Goal: Obtain resource: Obtain resource

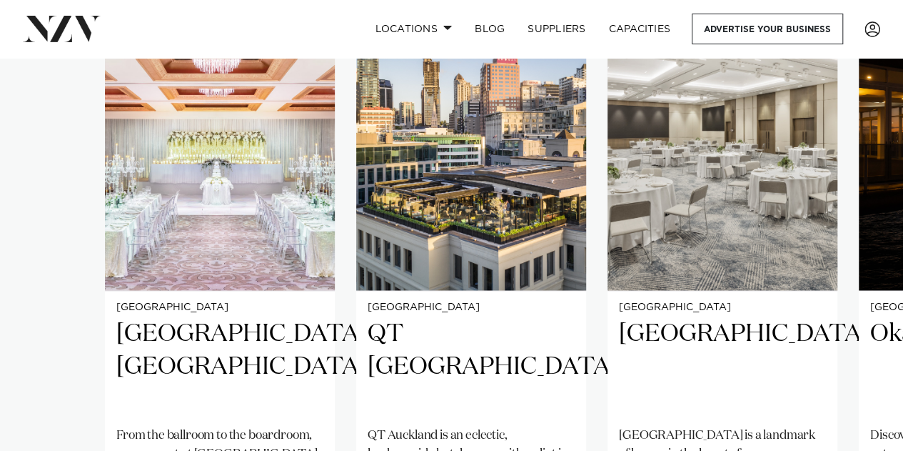
scroll to position [1285, 0]
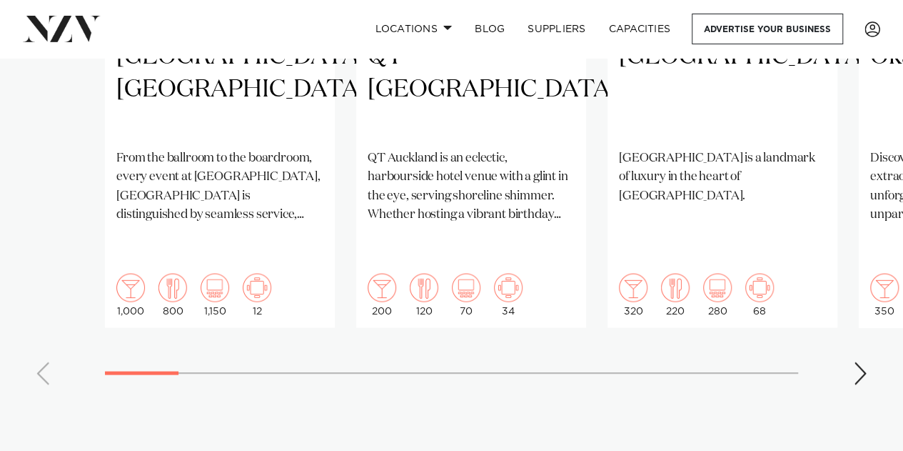
click at [862, 307] on swiper-container "Auckland Cordis, Auckland From the ballroom to the boardroom, every event at Co…" at bounding box center [451, 49] width 903 height 691
click at [863, 361] on div "Next slide" at bounding box center [860, 372] width 14 height 23
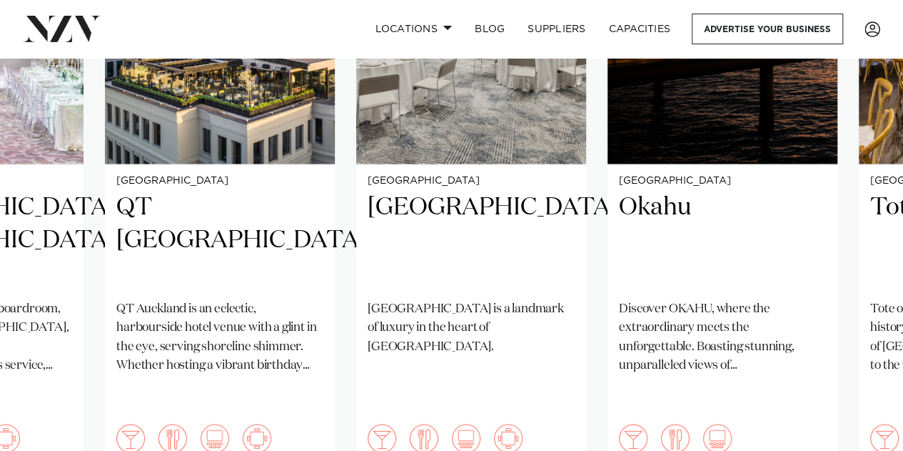
scroll to position [1214, 0]
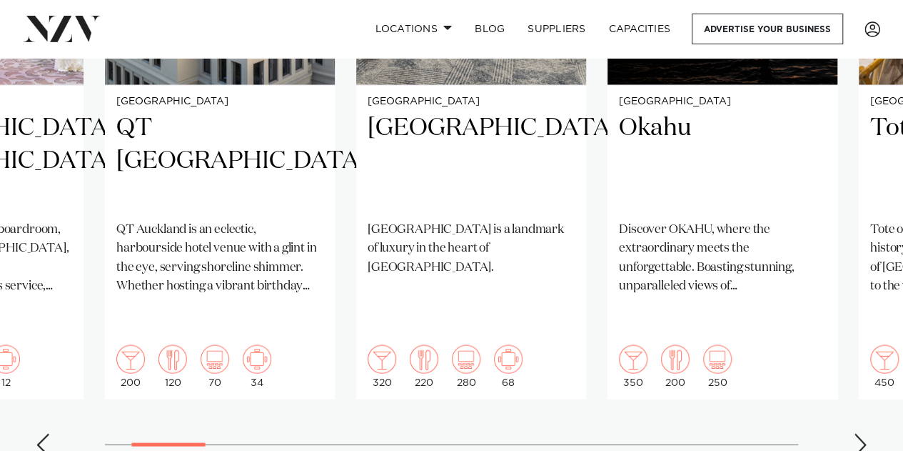
click at [856, 433] on div "Next slide" at bounding box center [860, 444] width 14 height 23
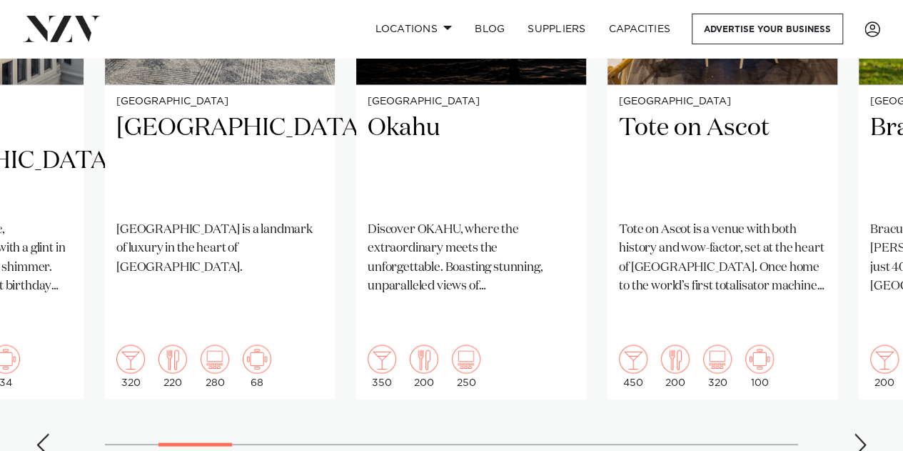
click at [856, 433] on div "Next slide" at bounding box center [860, 444] width 14 height 23
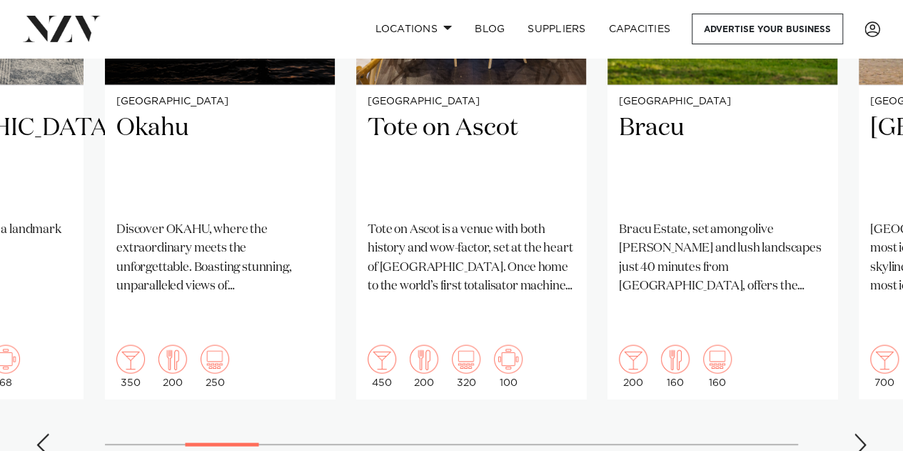
click at [861, 433] on div "Next slide" at bounding box center [860, 444] width 14 height 23
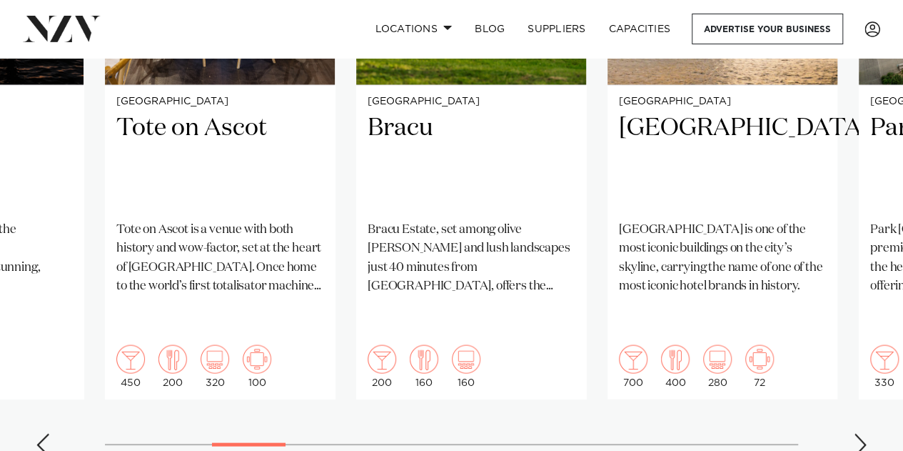
click at [859, 433] on div "Next slide" at bounding box center [860, 444] width 14 height 23
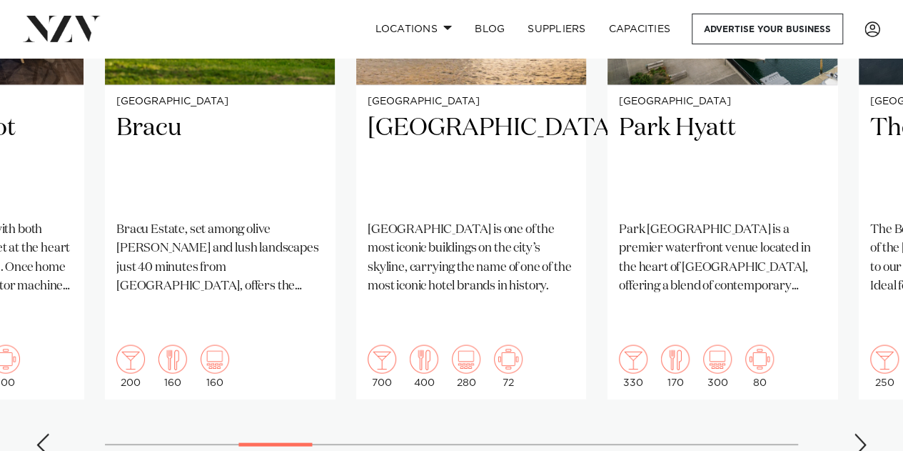
click at [859, 433] on div "Next slide" at bounding box center [860, 444] width 14 height 23
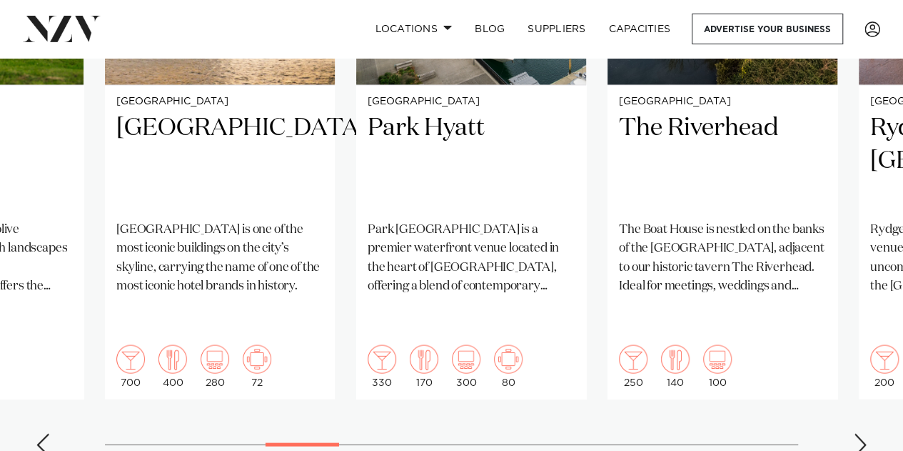
click at [859, 433] on div "Next slide" at bounding box center [860, 444] width 14 height 23
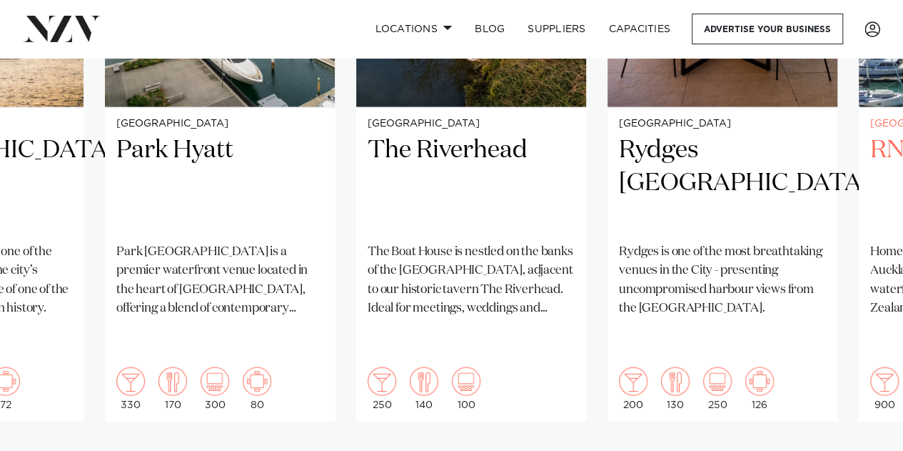
scroll to position [1285, 0]
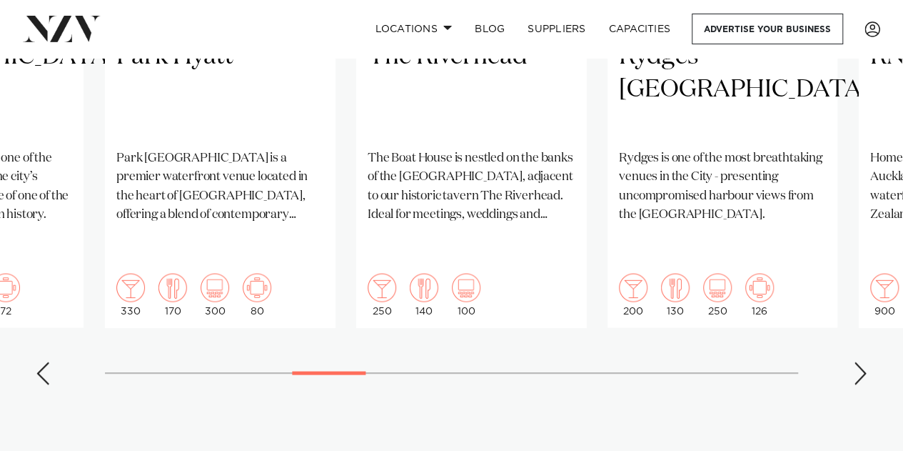
click at [858, 361] on div "Next slide" at bounding box center [860, 372] width 14 height 23
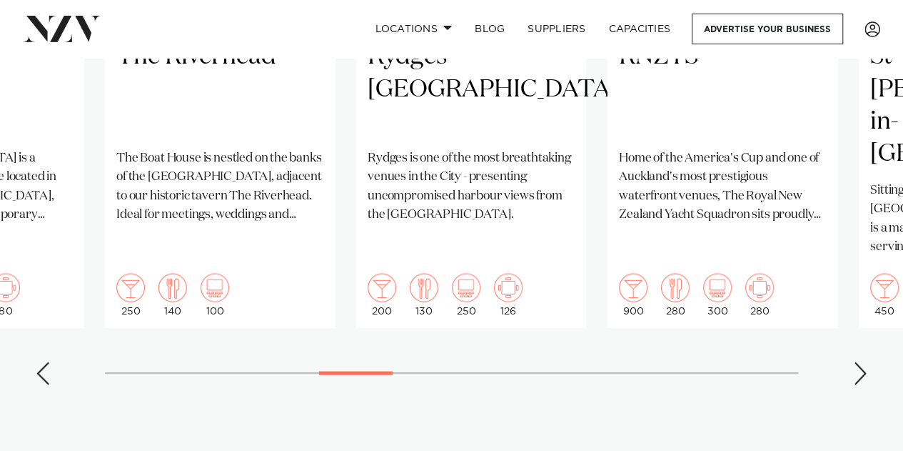
click at [858, 361] on div "Next slide" at bounding box center [860, 372] width 14 height 23
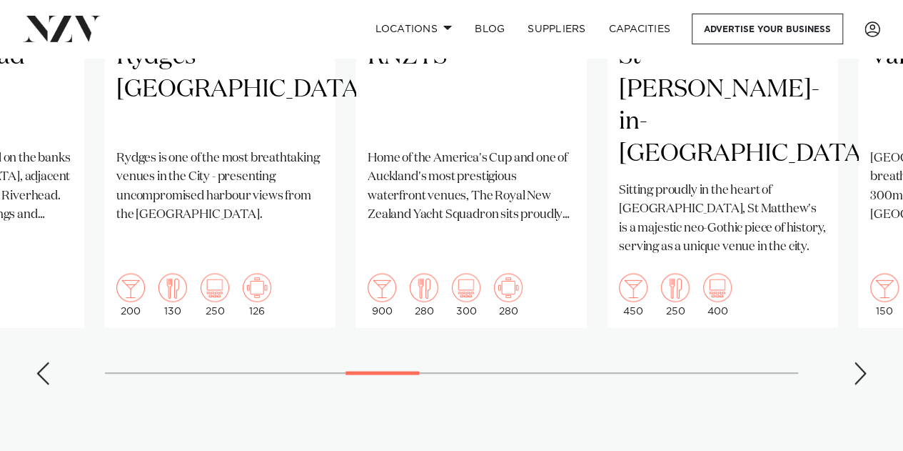
click at [858, 361] on div "Next slide" at bounding box center [860, 372] width 14 height 23
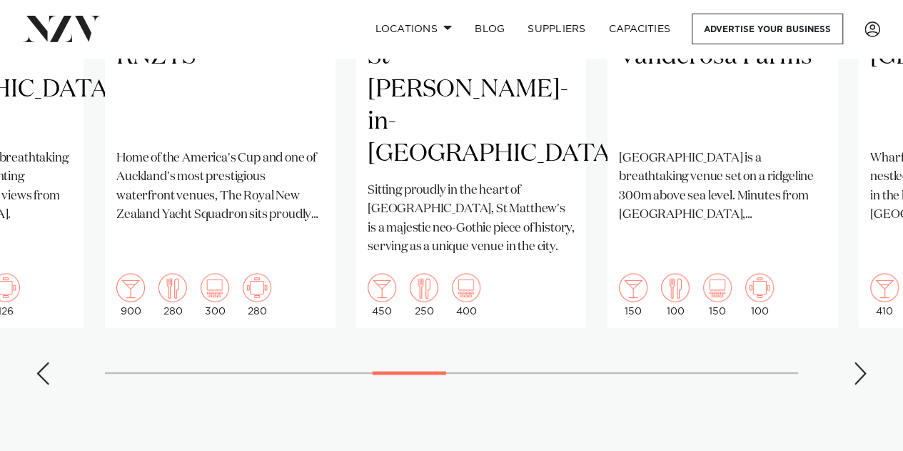
click at [858, 361] on div "Next slide" at bounding box center [860, 372] width 14 height 23
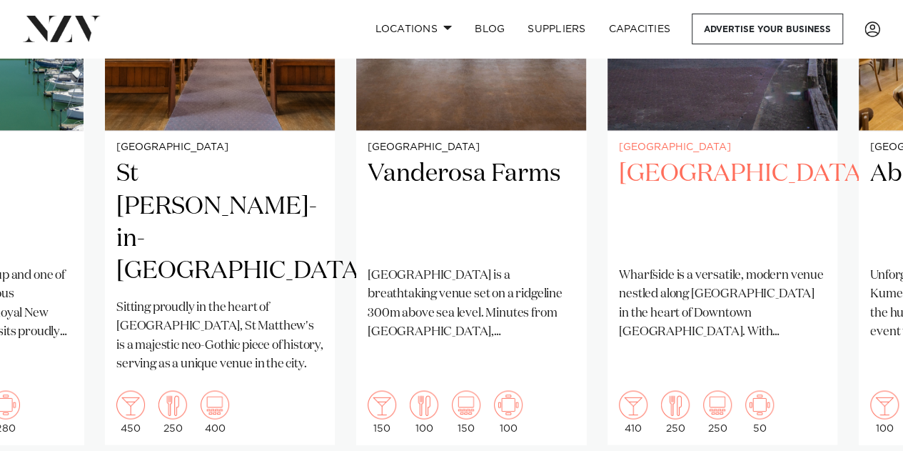
scroll to position [1214, 0]
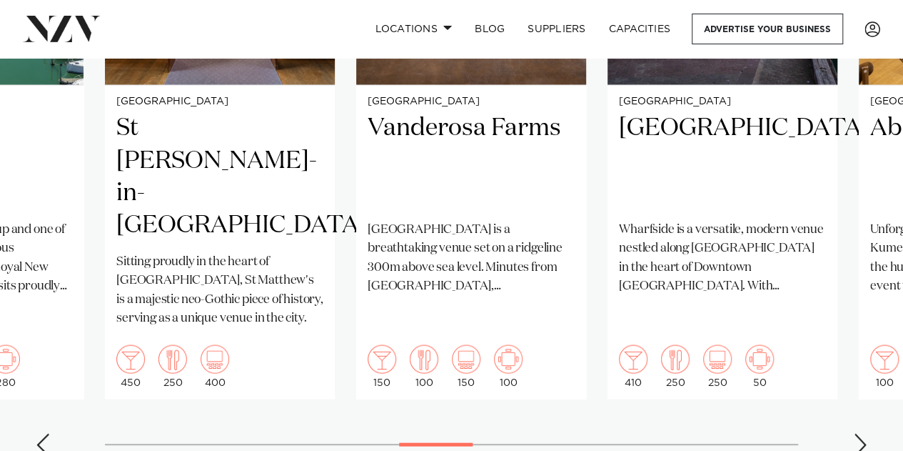
click at [870, 388] on swiper-container "Auckland Cordis, Auckland From the ballroom to the boardroom, every event at Co…" at bounding box center [451, 121] width 903 height 691
click at [858, 433] on div "Next slide" at bounding box center [860, 444] width 14 height 23
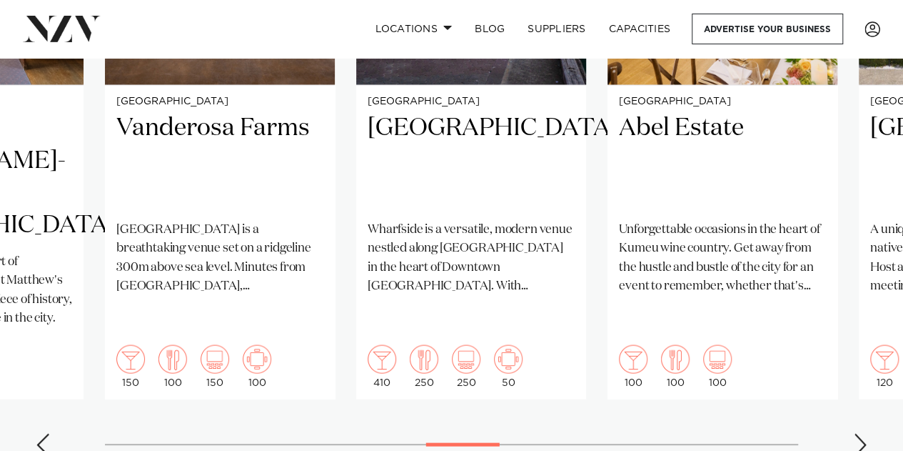
click at [858, 433] on div "Next slide" at bounding box center [860, 444] width 14 height 23
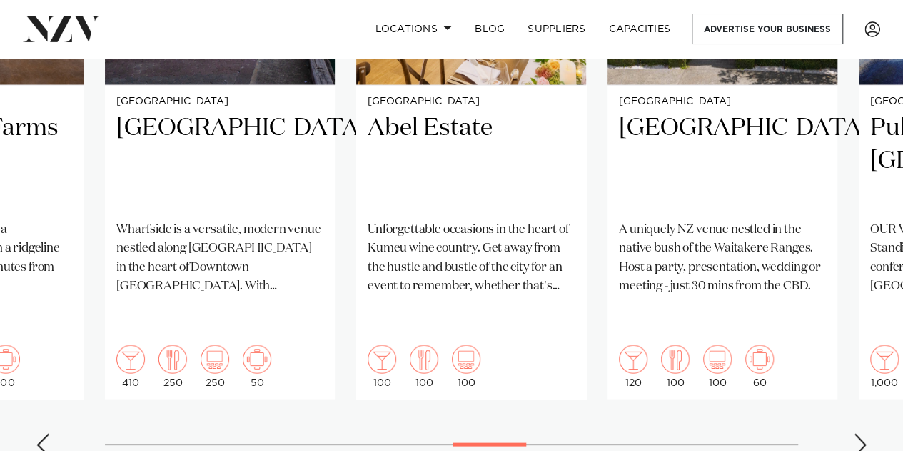
click at [858, 433] on div "Next slide" at bounding box center [860, 444] width 14 height 23
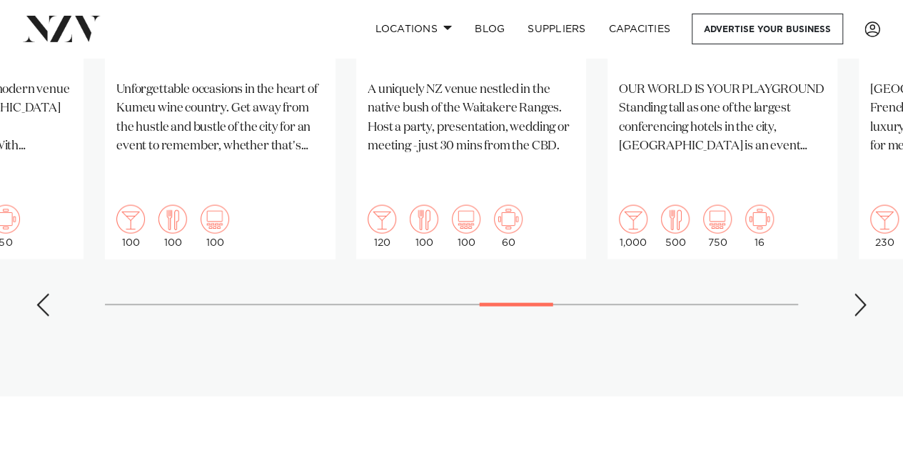
scroll to position [1357, 0]
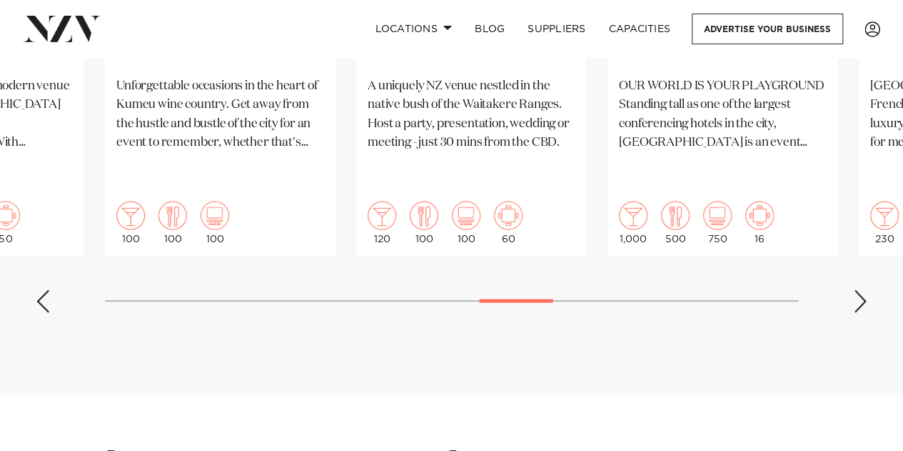
click at [860, 290] on div "Next slide" at bounding box center [860, 301] width 14 height 23
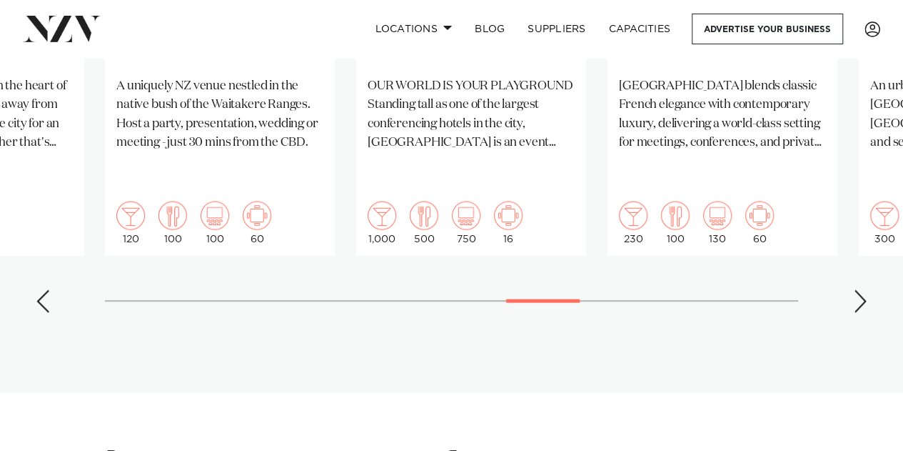
click at [860, 290] on div "Next slide" at bounding box center [860, 301] width 14 height 23
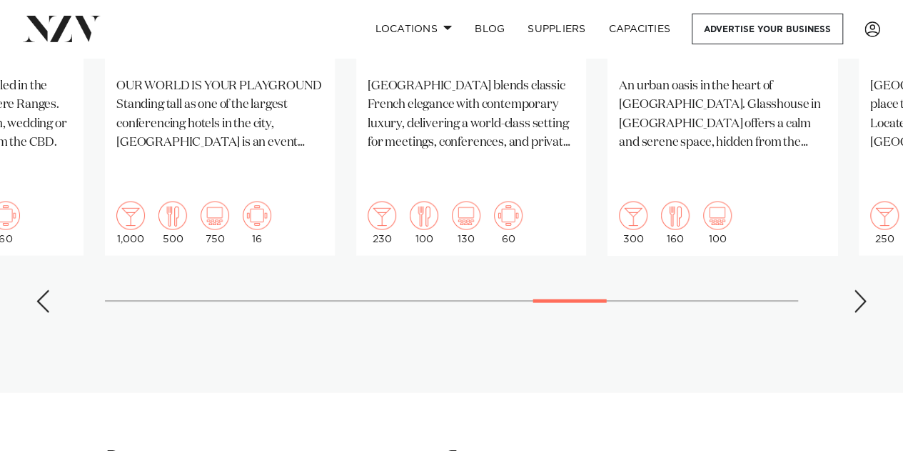
click at [860, 290] on div "Next slide" at bounding box center [860, 301] width 14 height 23
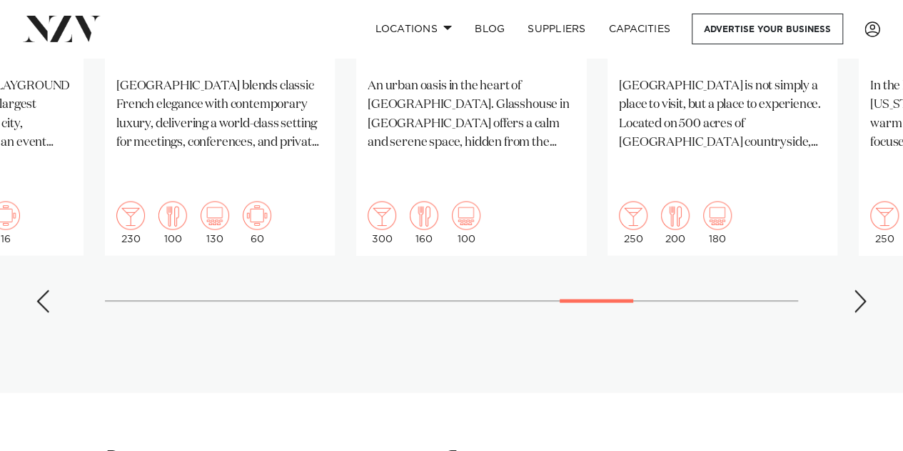
click at [860, 290] on div "Next slide" at bounding box center [860, 301] width 14 height 23
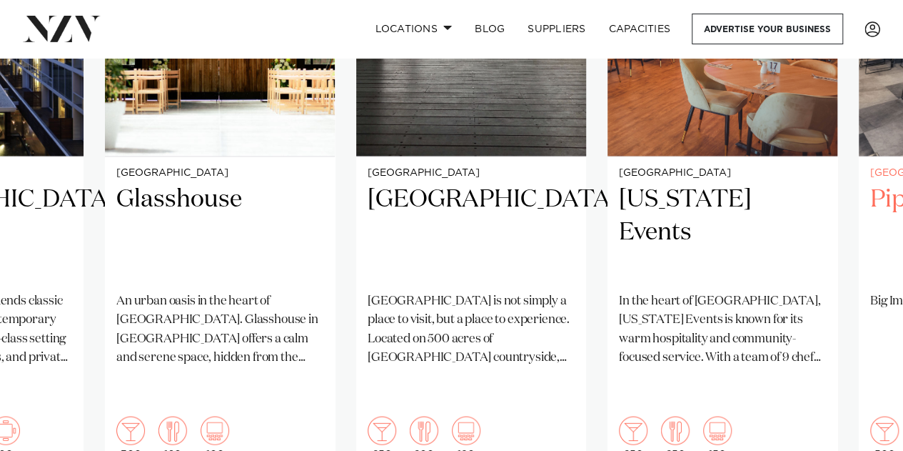
scroll to position [1285, 0]
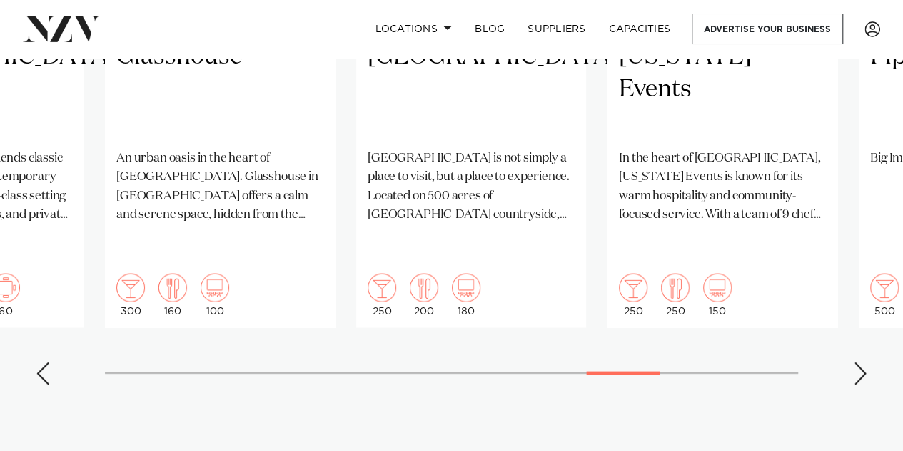
click at [853, 361] on div "Next slide" at bounding box center [860, 372] width 14 height 23
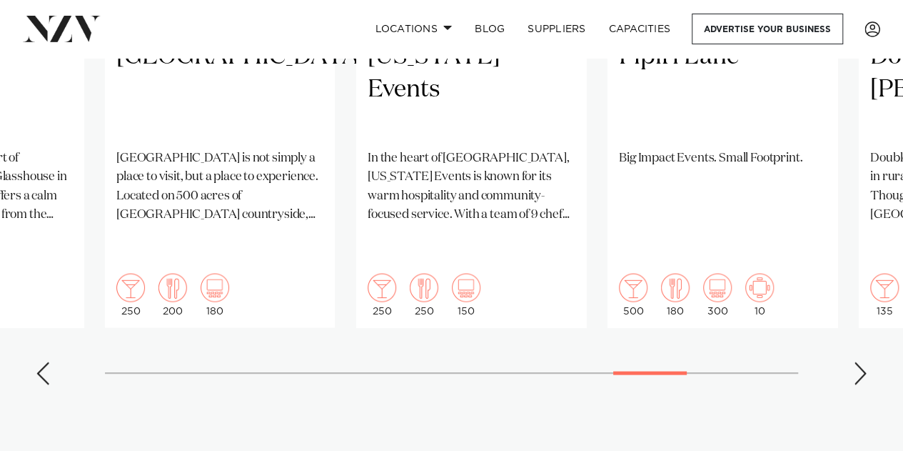
click at [853, 361] on div "Next slide" at bounding box center [860, 372] width 14 height 23
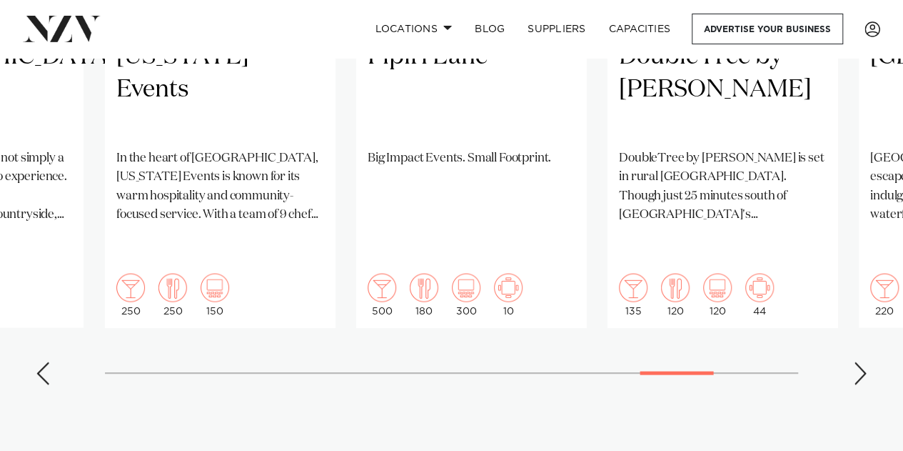
click at [853, 361] on div "Next slide" at bounding box center [860, 372] width 14 height 23
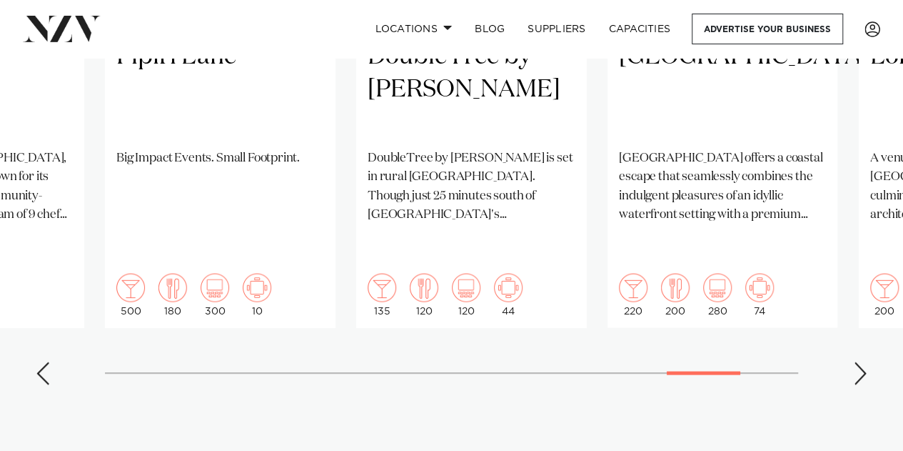
click at [860, 361] on div "Next slide" at bounding box center [860, 372] width 14 height 23
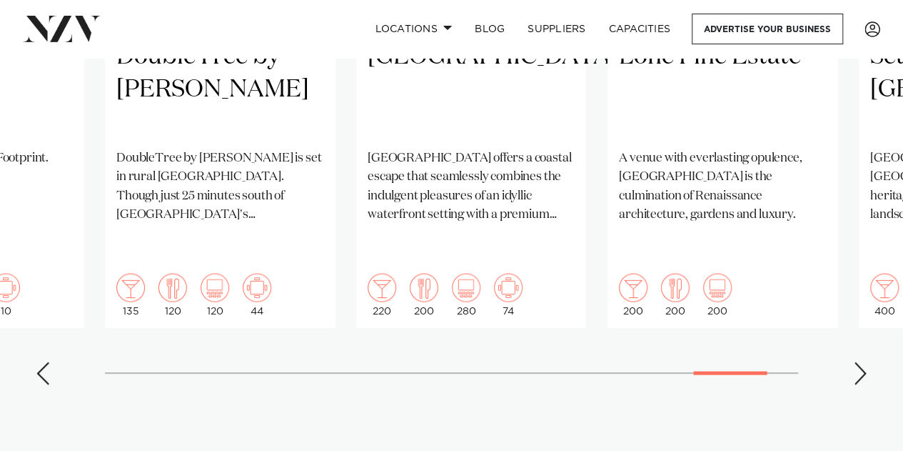
click at [860, 361] on div "Next slide" at bounding box center [860, 372] width 14 height 23
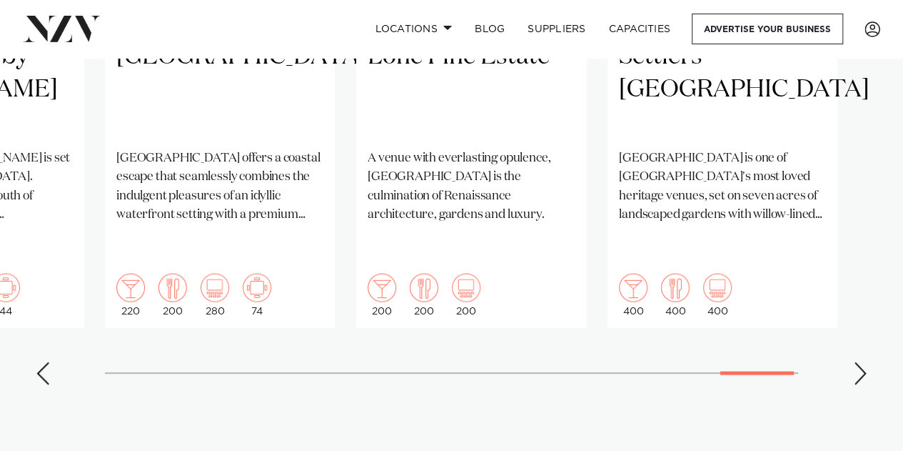
click at [860, 361] on div "Next slide" at bounding box center [860, 372] width 14 height 23
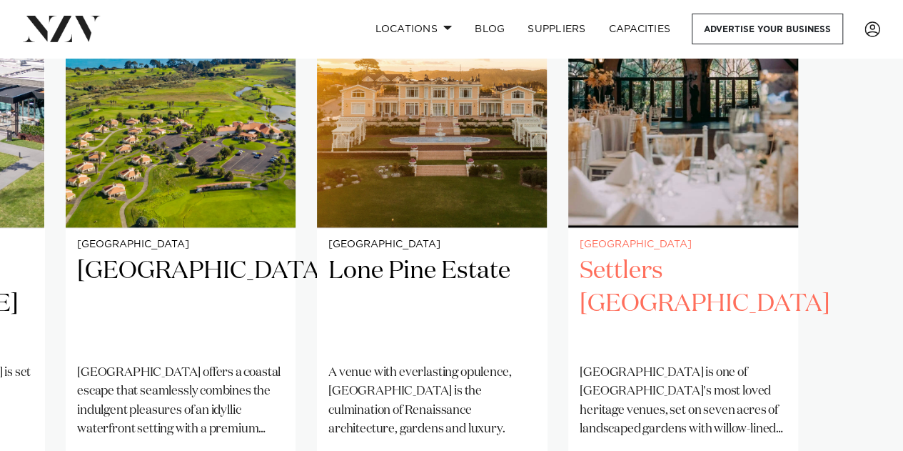
scroll to position [1214, 0]
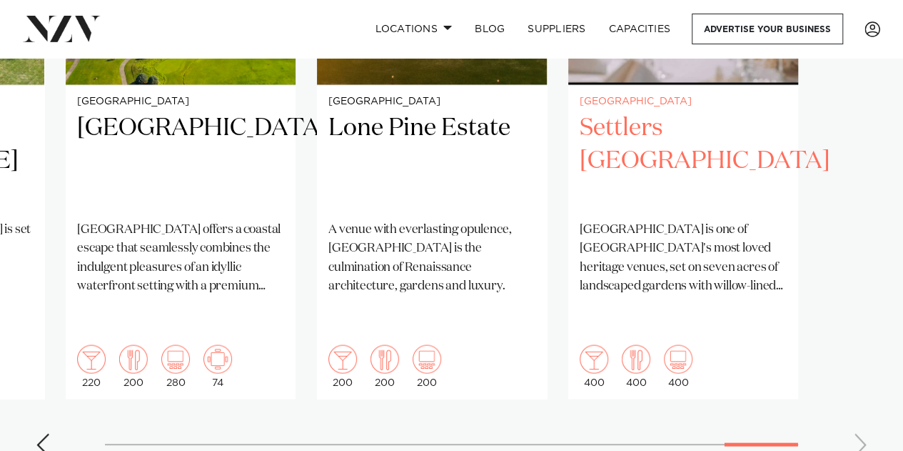
click at [638, 144] on h2 "Settlers [GEOGRAPHIC_DATA]" at bounding box center [683, 160] width 207 height 96
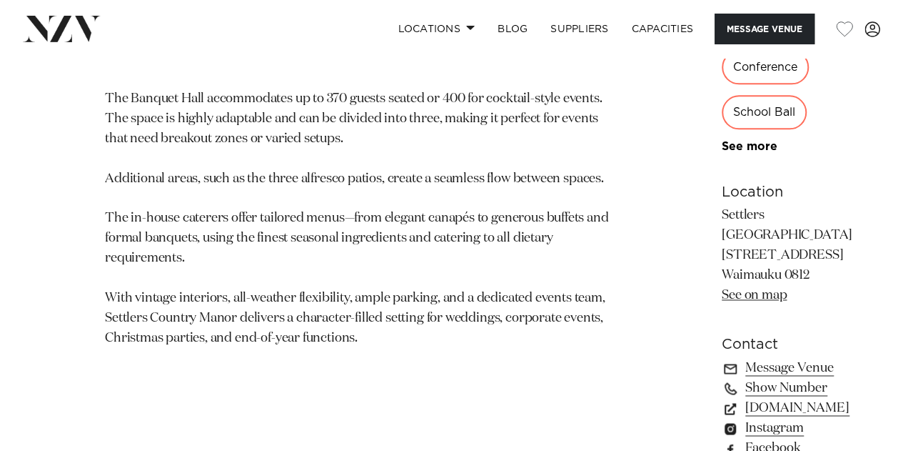
scroll to position [1000, 0]
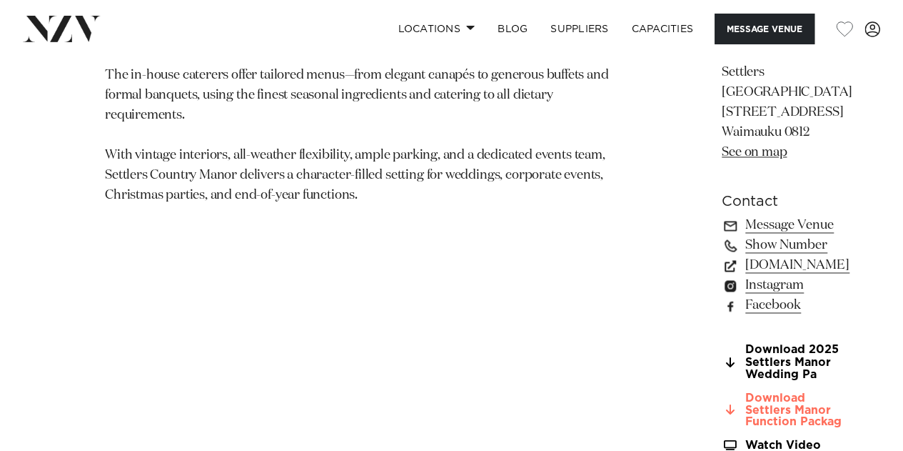
click at [722, 391] on link "Download Settlers Manor Function Packag" at bounding box center [787, 409] width 131 height 36
